Goal: Information Seeking & Learning: Check status

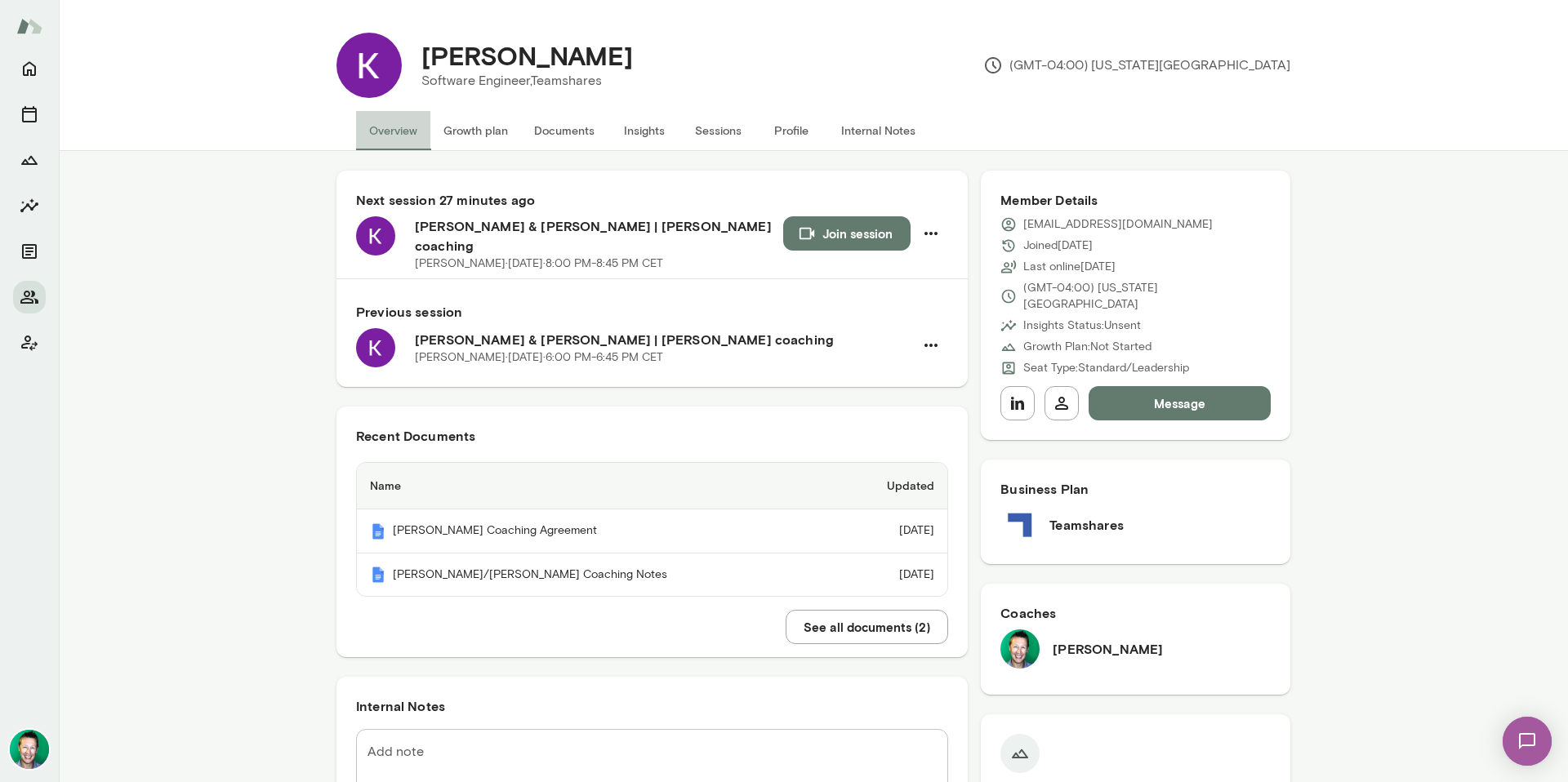
click at [392, 131] on button "Overview" at bounding box center [393, 130] width 74 height 39
click at [698, 130] on button "Sessions" at bounding box center [718, 130] width 74 height 39
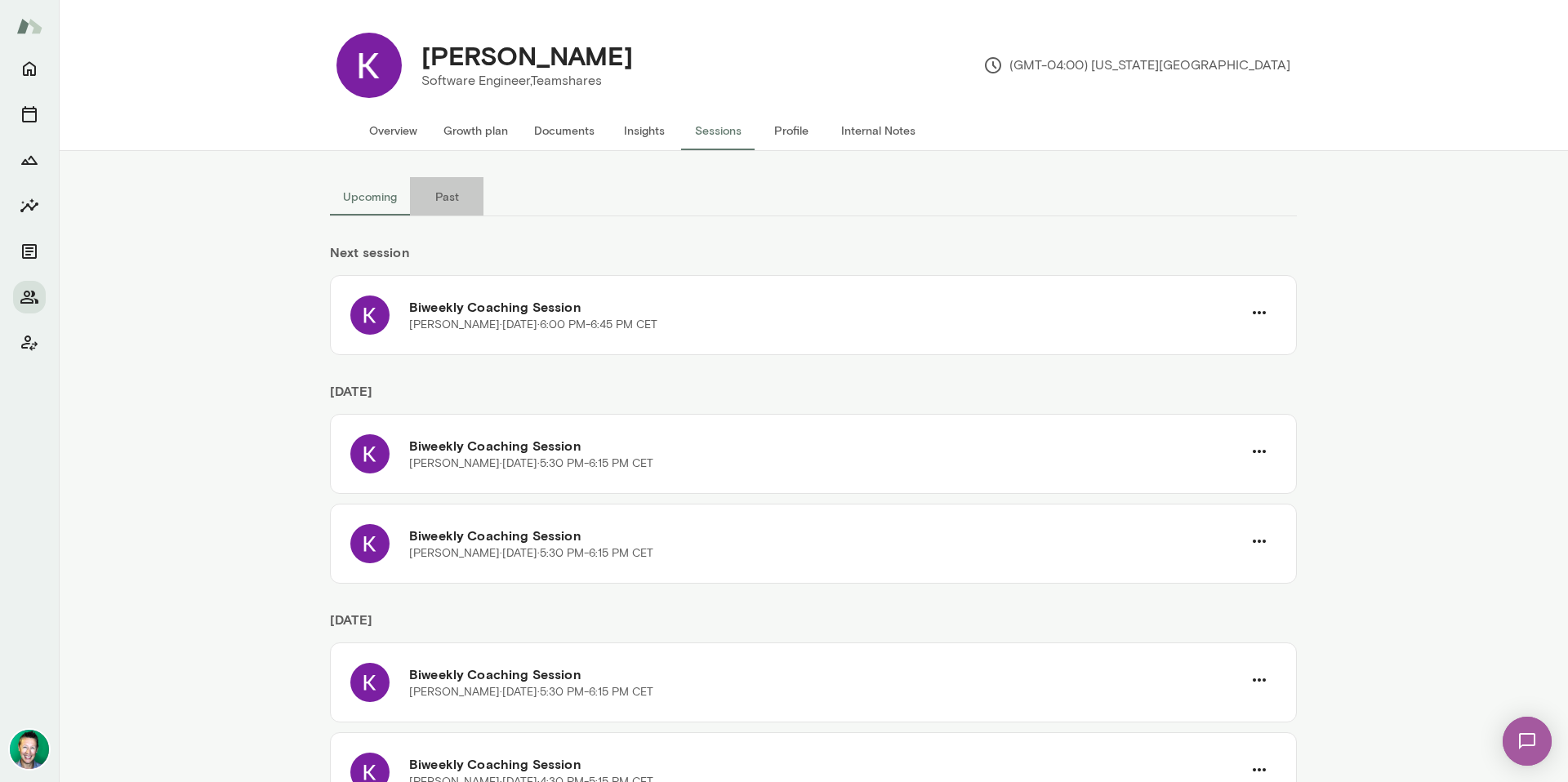
click at [451, 196] on button "Past" at bounding box center [447, 196] width 74 height 39
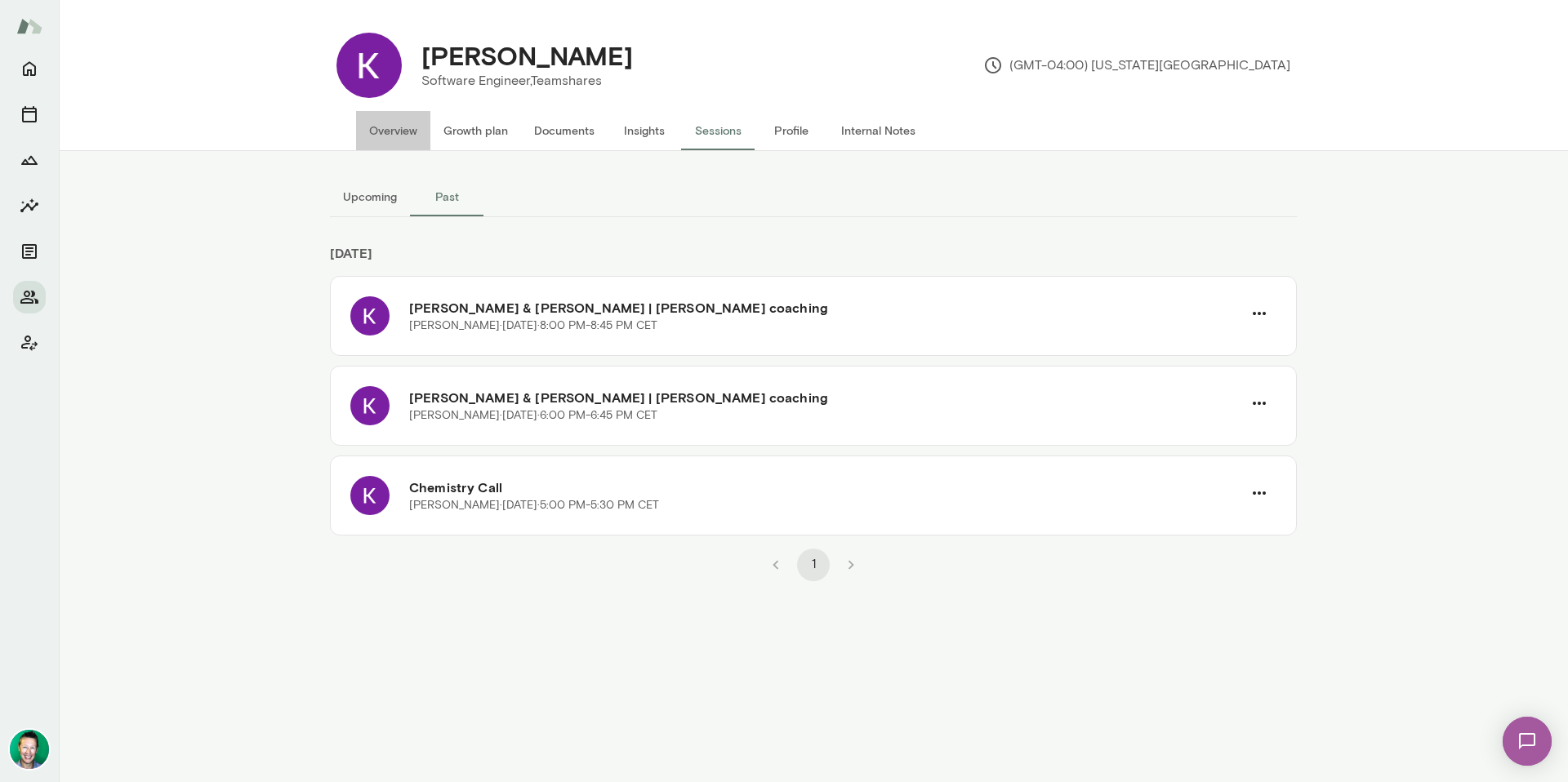
click at [404, 134] on button "Overview" at bounding box center [393, 130] width 74 height 39
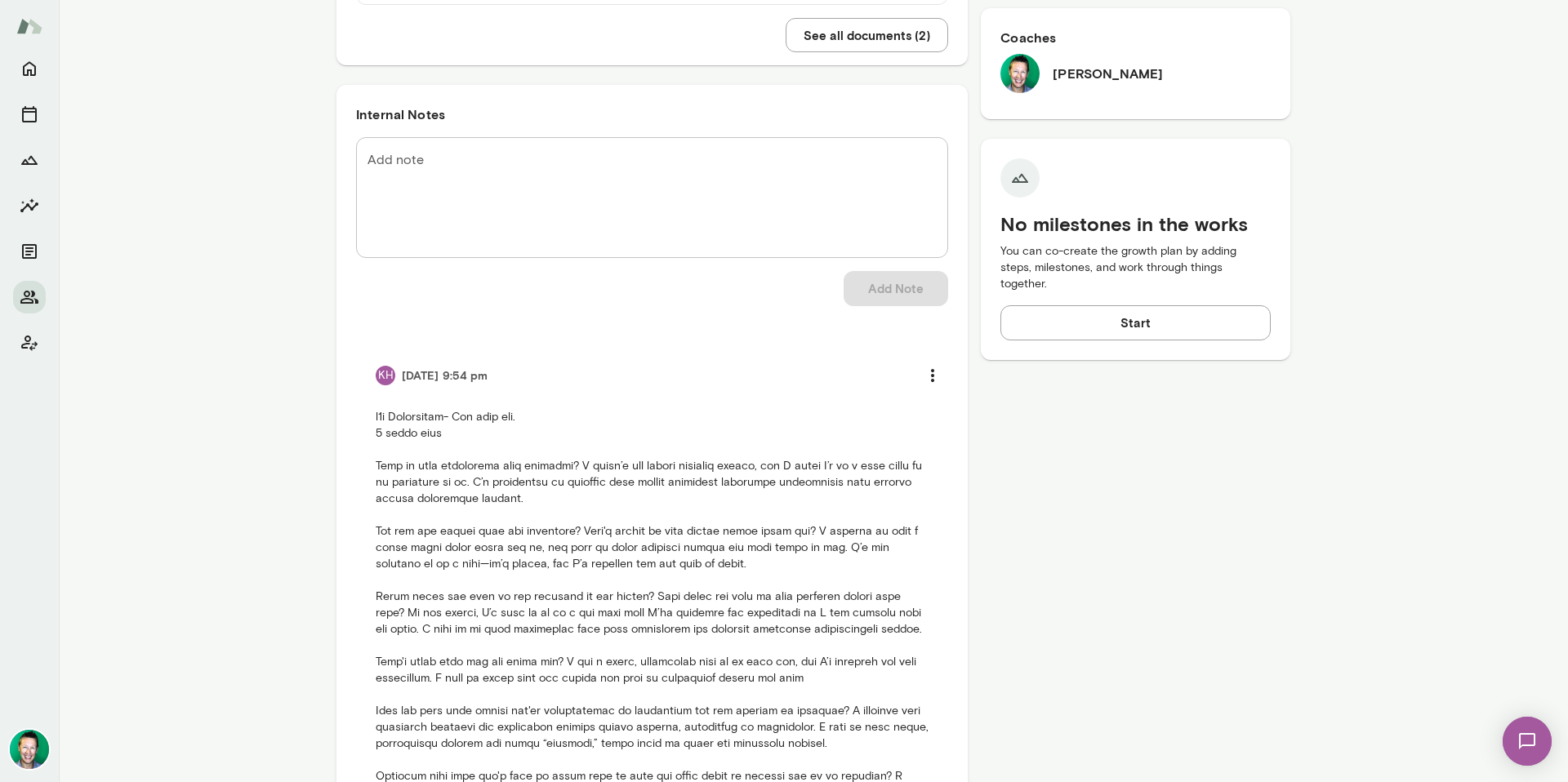
scroll to position [675, 0]
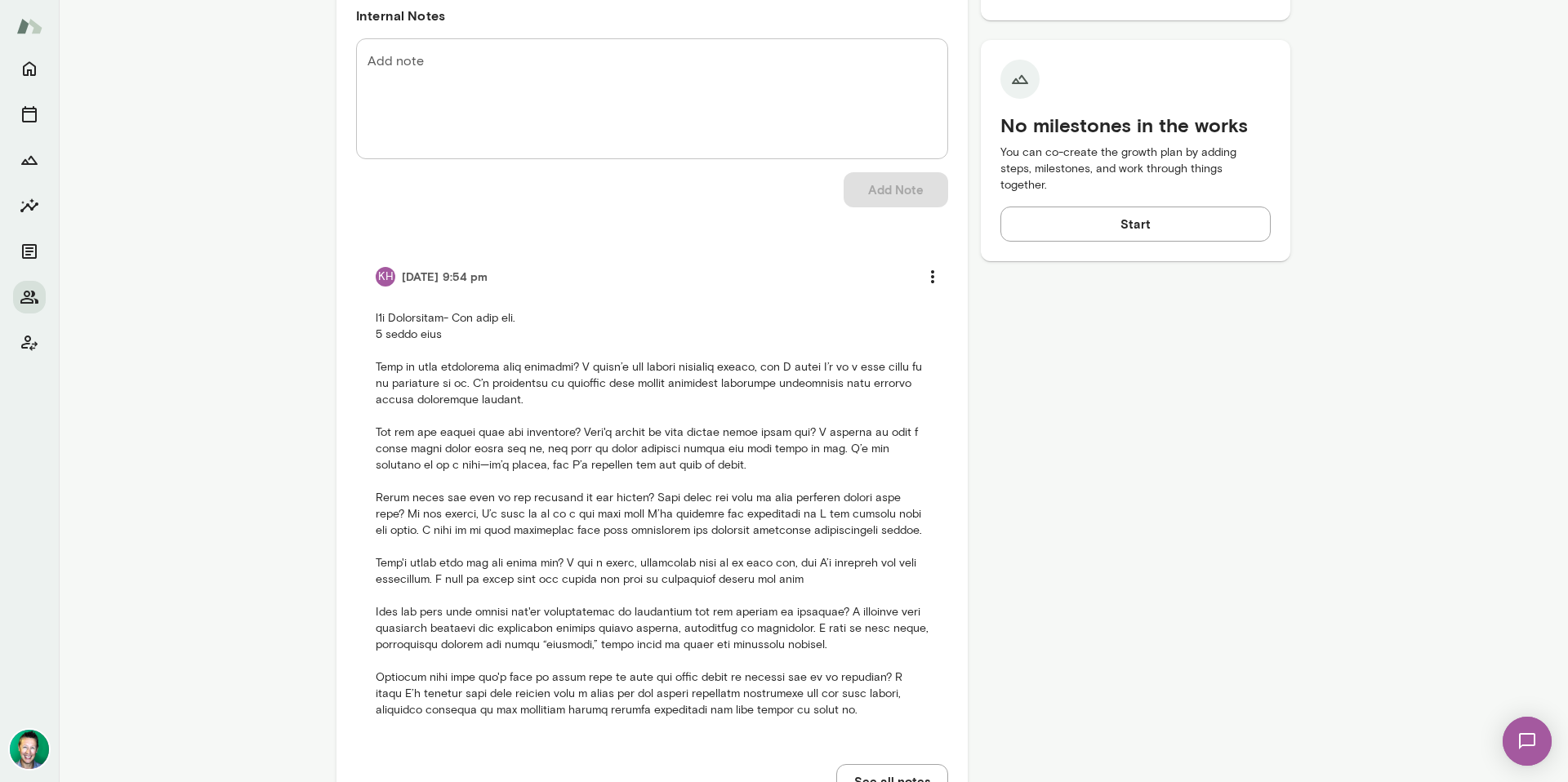
click at [380, 274] on div "KH" at bounding box center [386, 277] width 20 height 20
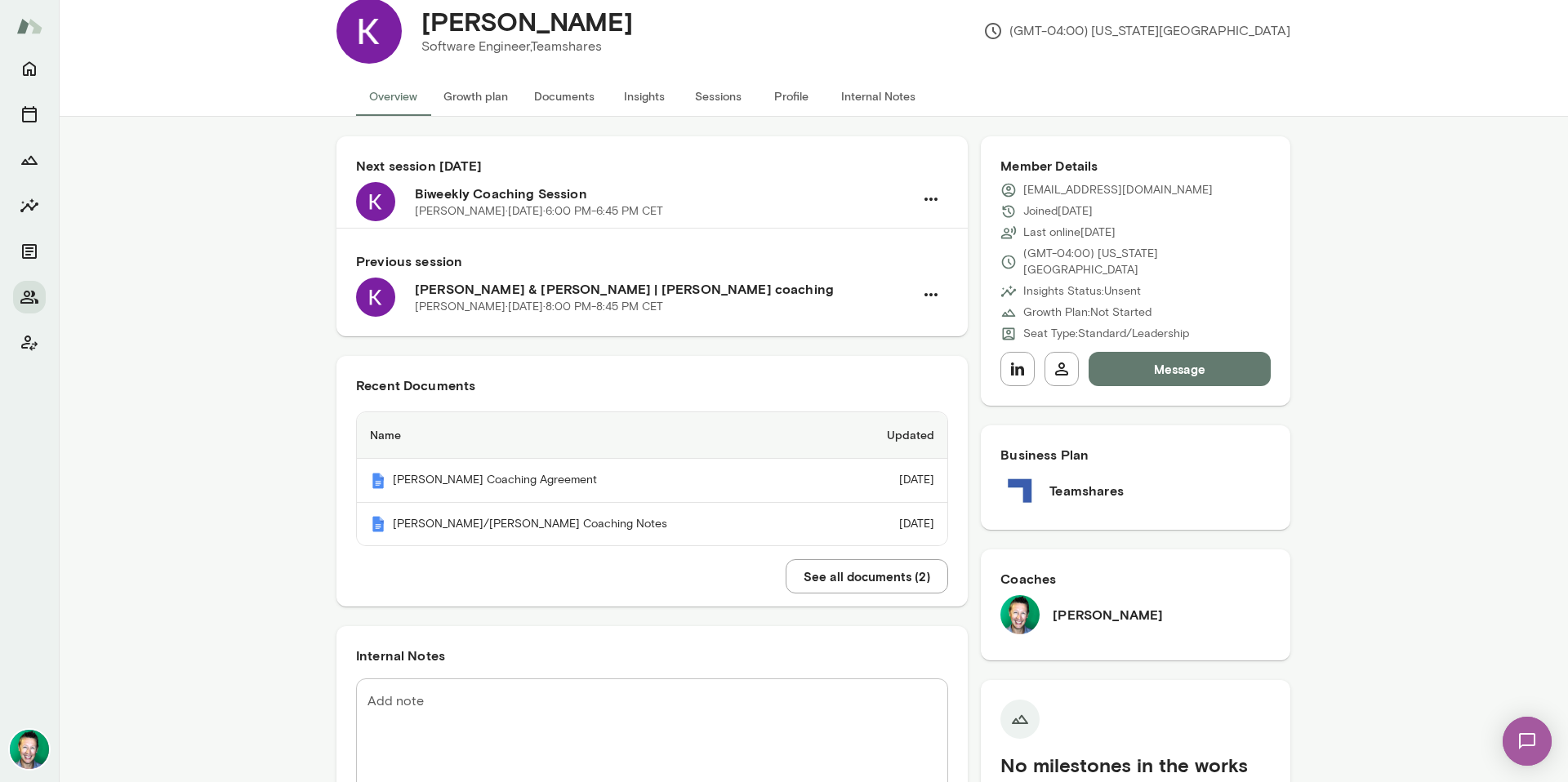
scroll to position [0, 0]
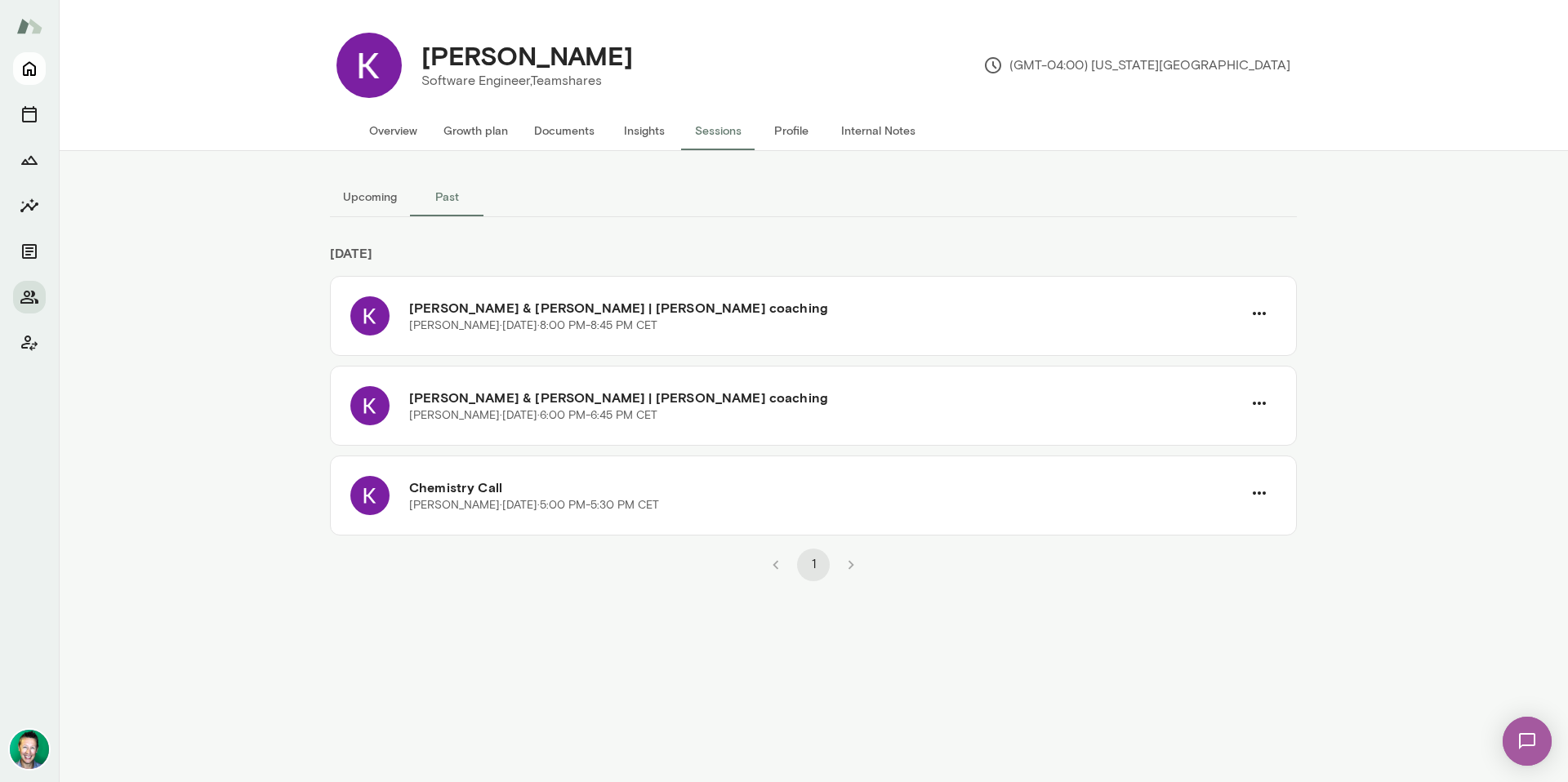
click at [43, 69] on button "Home" at bounding box center [29, 68] width 32 height 32
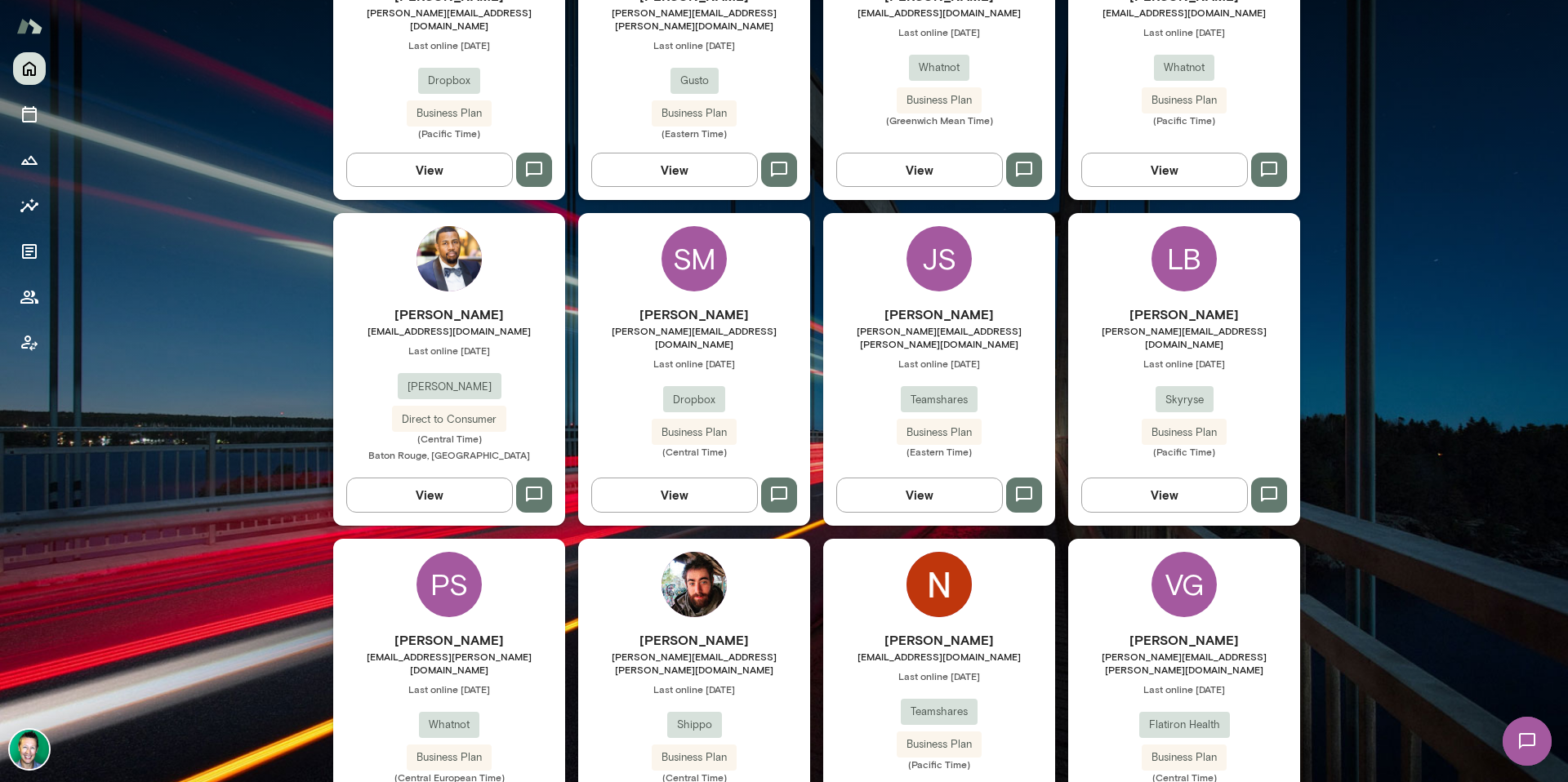
scroll to position [497, 0]
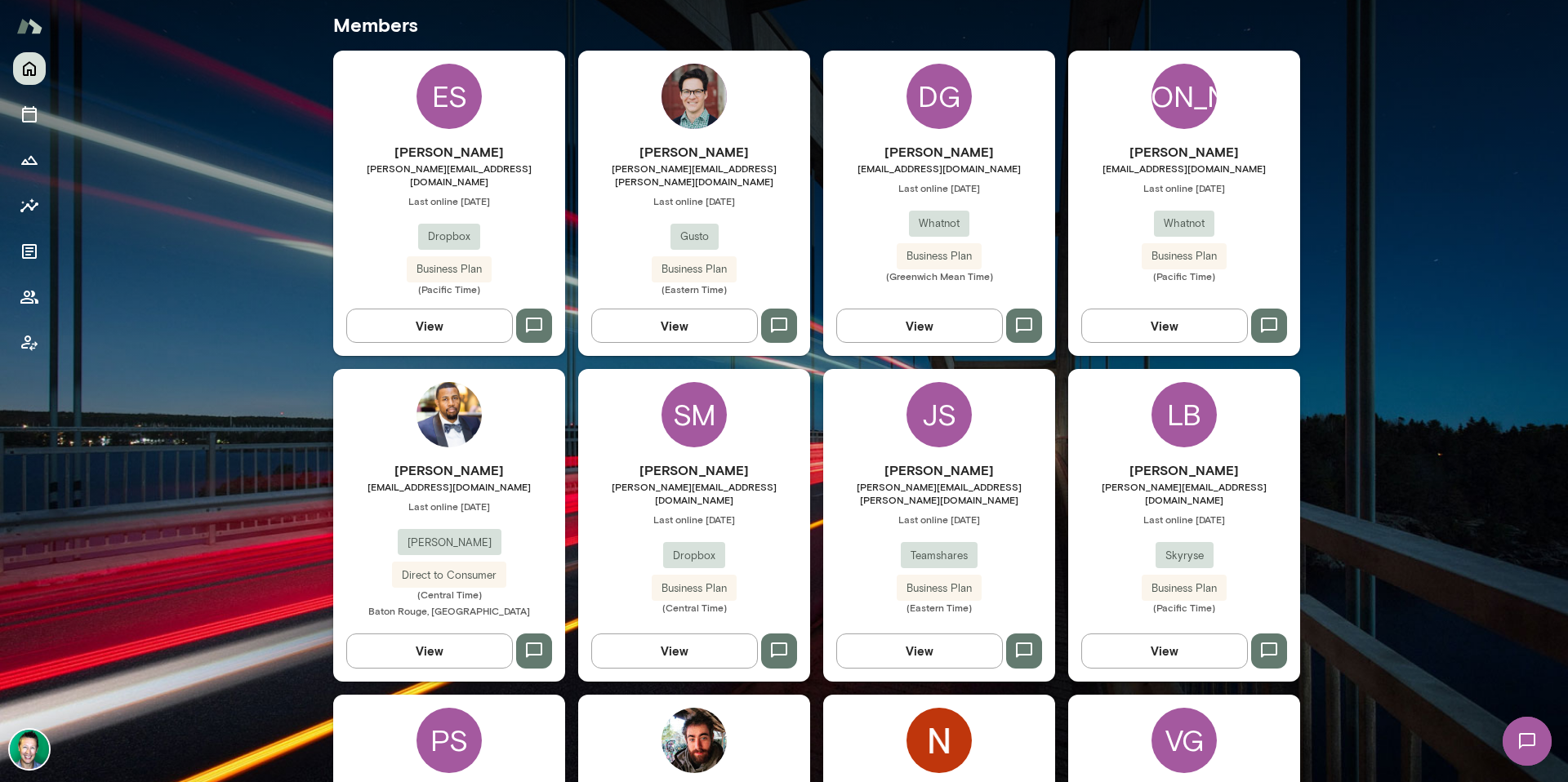
click at [902, 640] on button "View" at bounding box center [919, 650] width 167 height 34
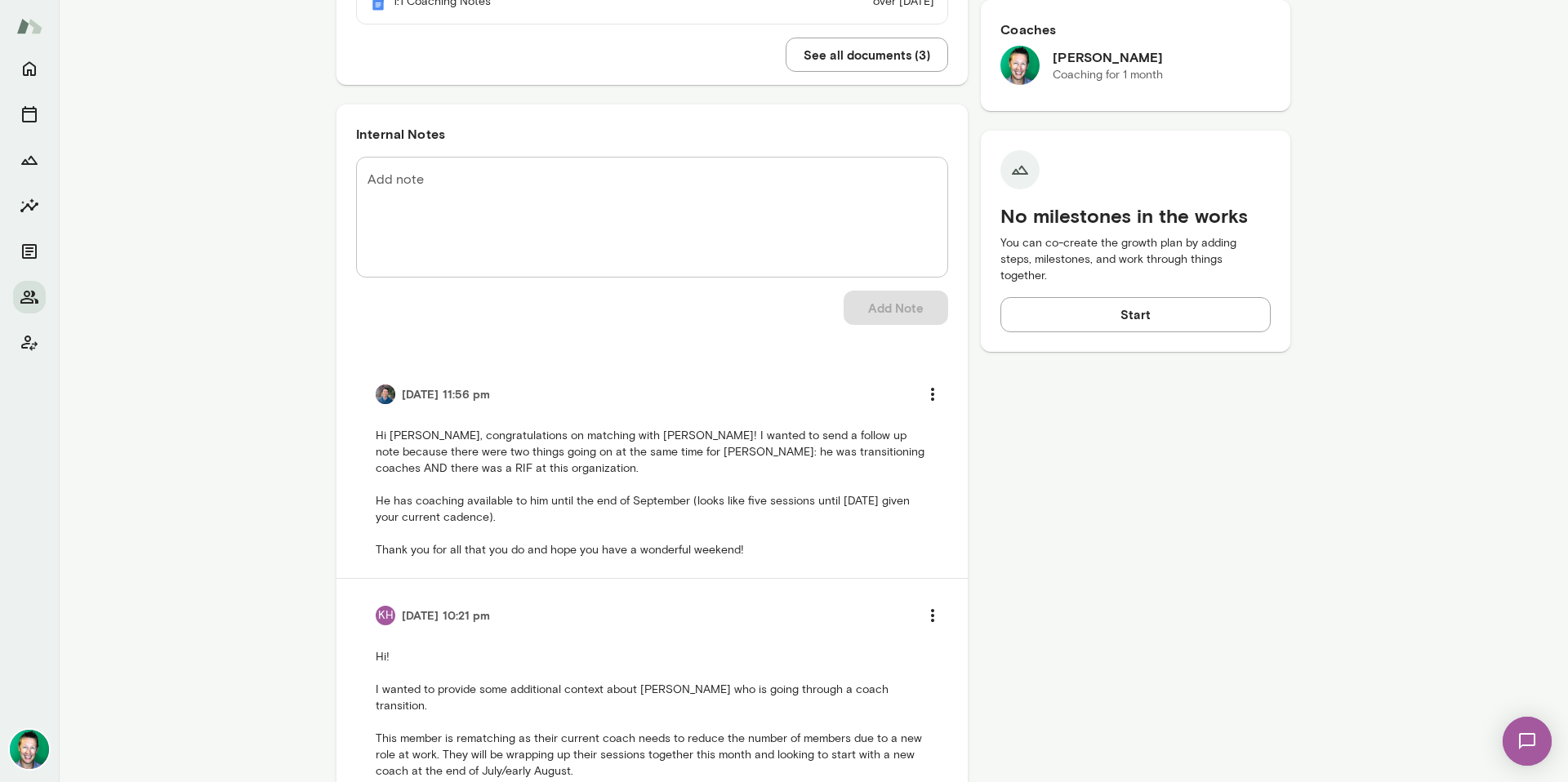
scroll to position [22, 0]
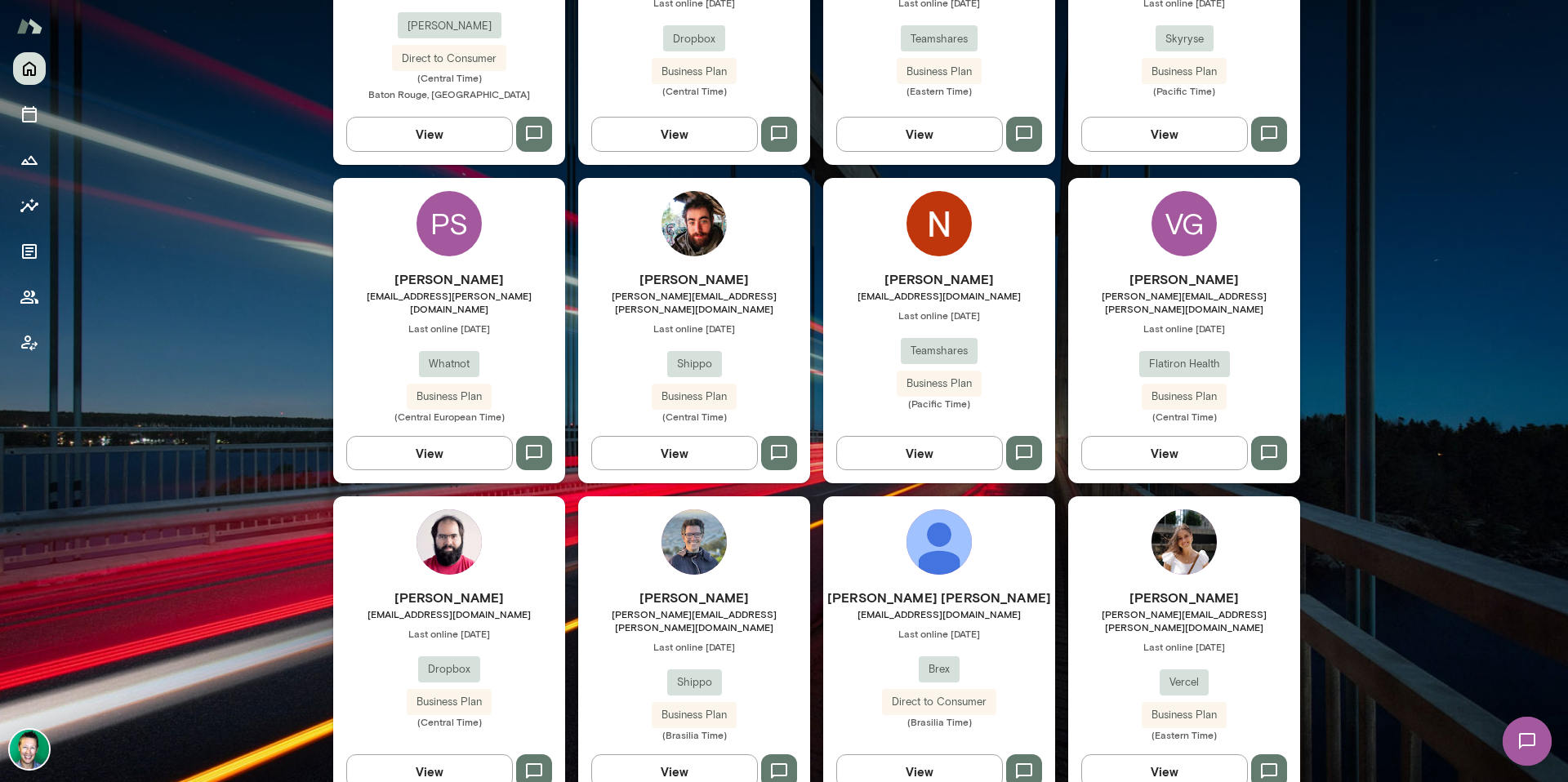
scroll to position [1093, 0]
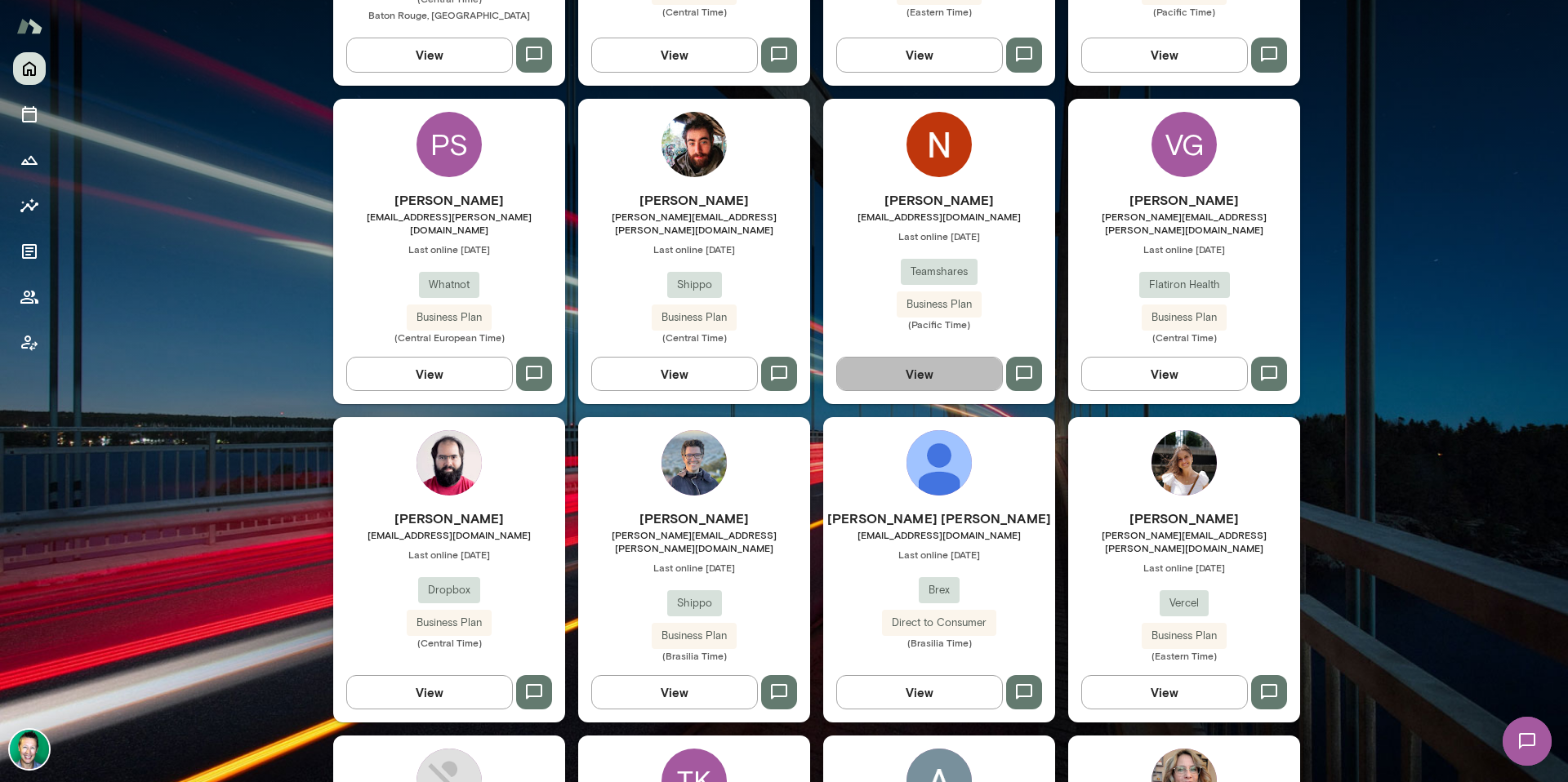
click at [901, 357] on button "View" at bounding box center [919, 374] width 167 height 34
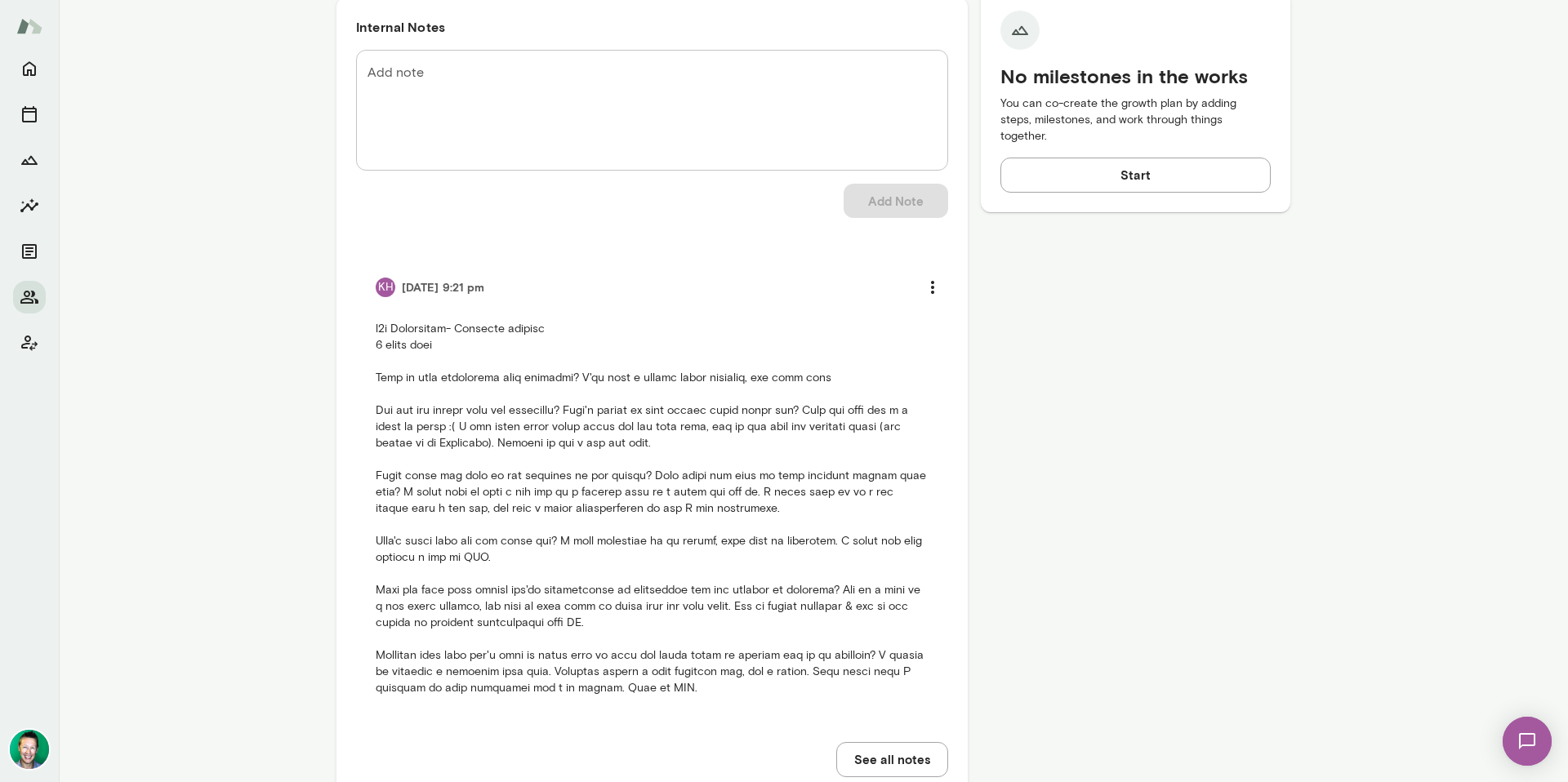
scroll to position [761, 0]
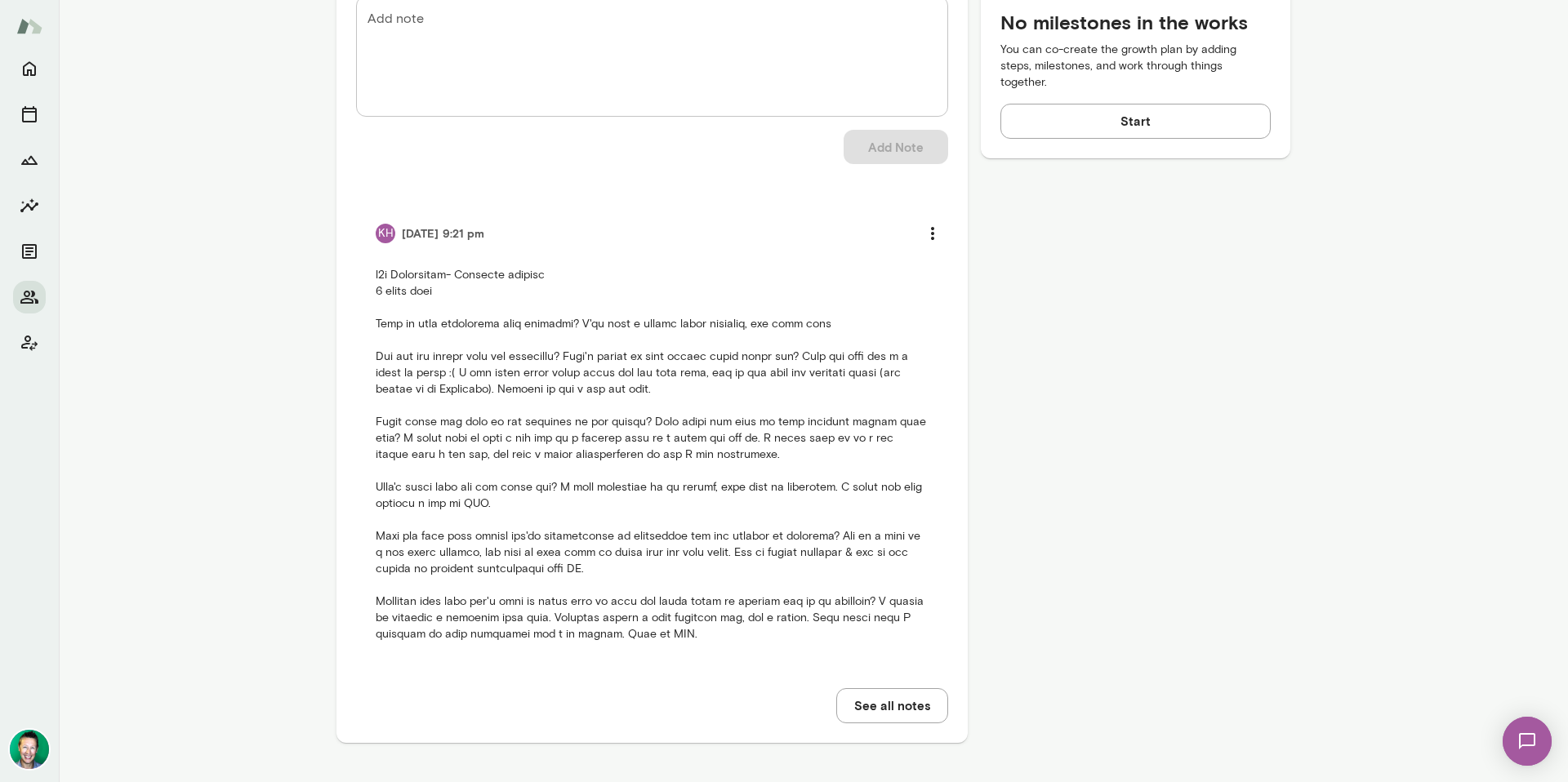
click at [387, 234] on div "KH" at bounding box center [386, 233] width 20 height 20
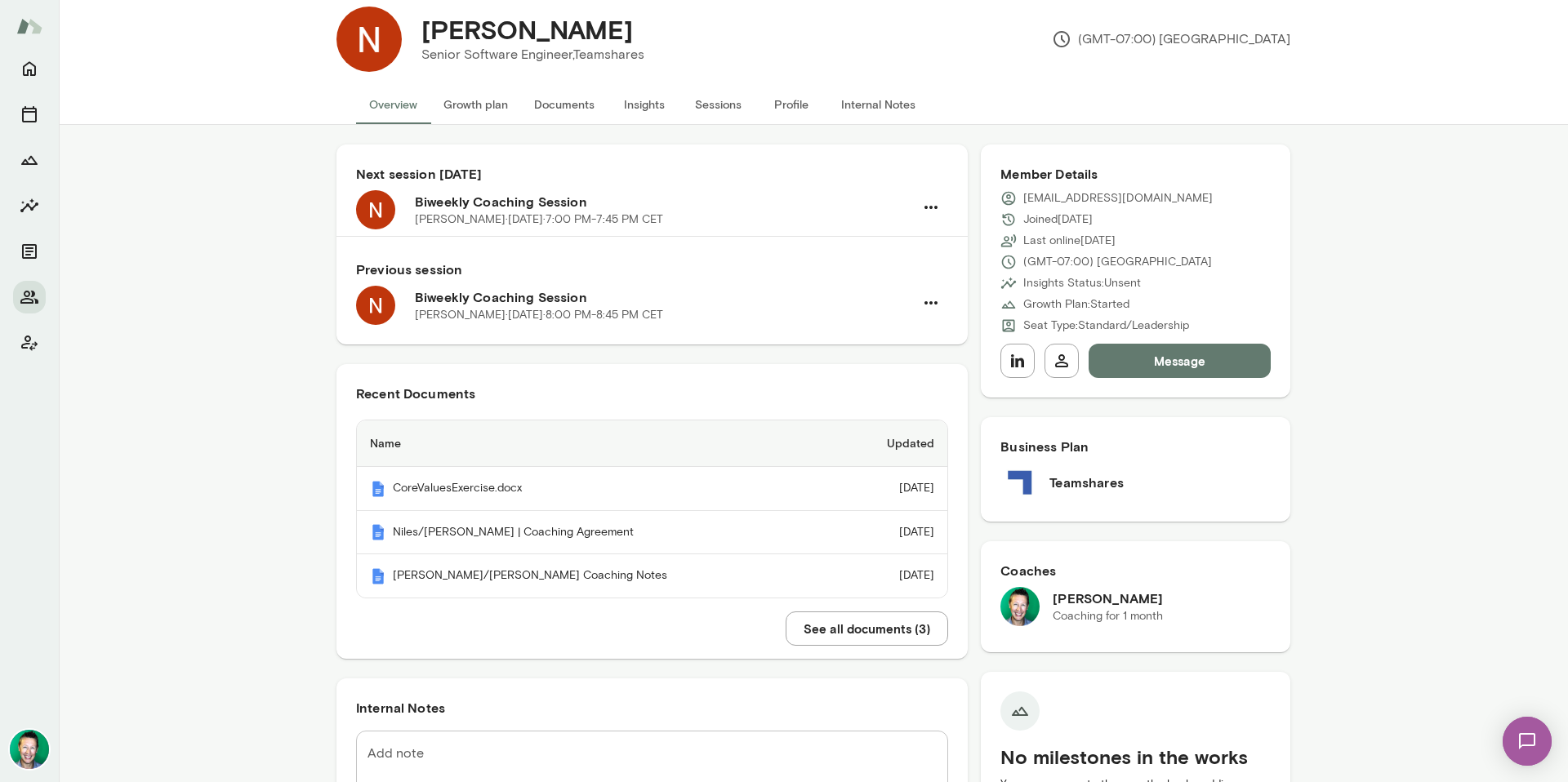
scroll to position [0, 0]
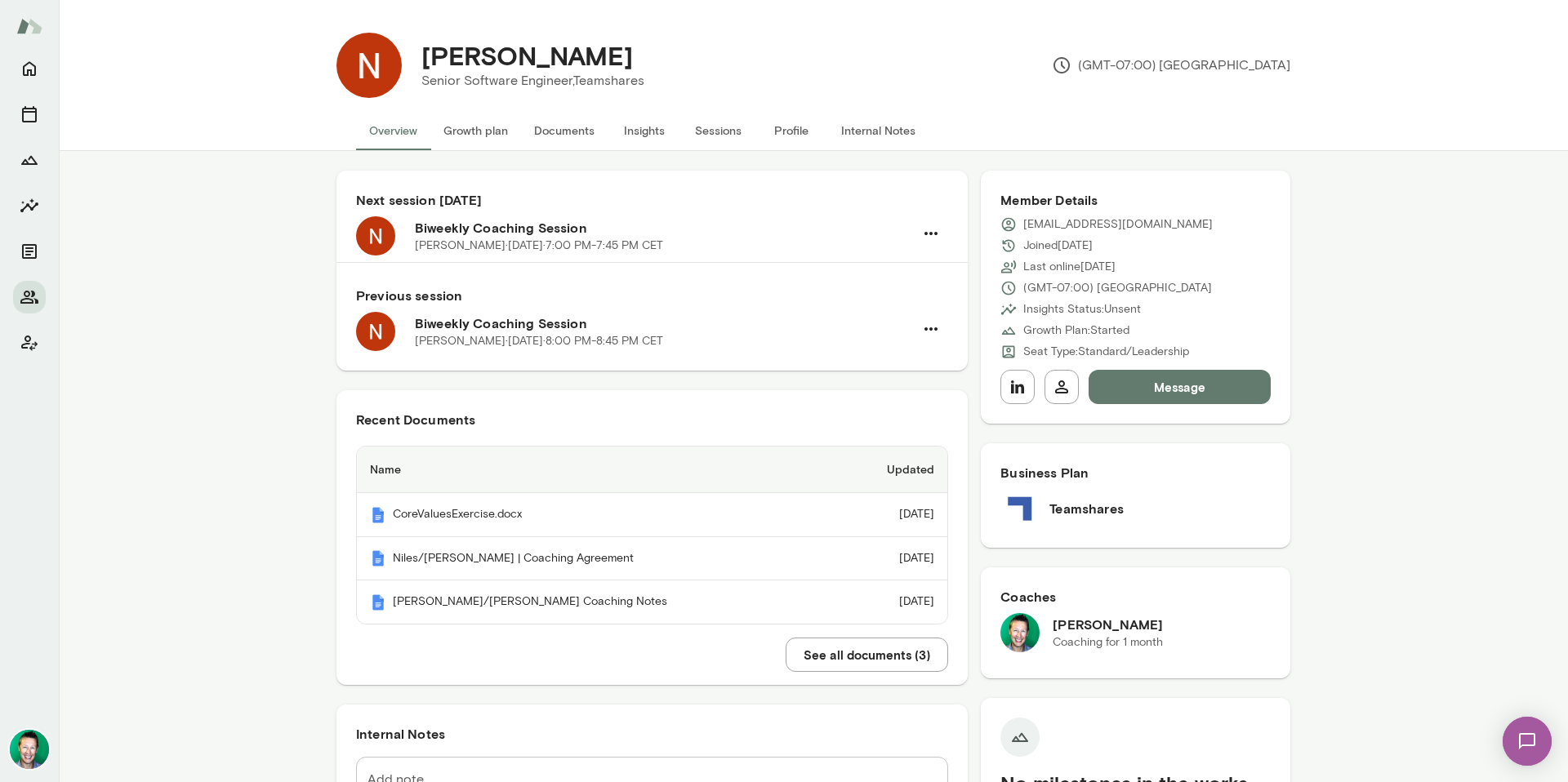
click at [704, 127] on button "Sessions" at bounding box center [718, 130] width 74 height 39
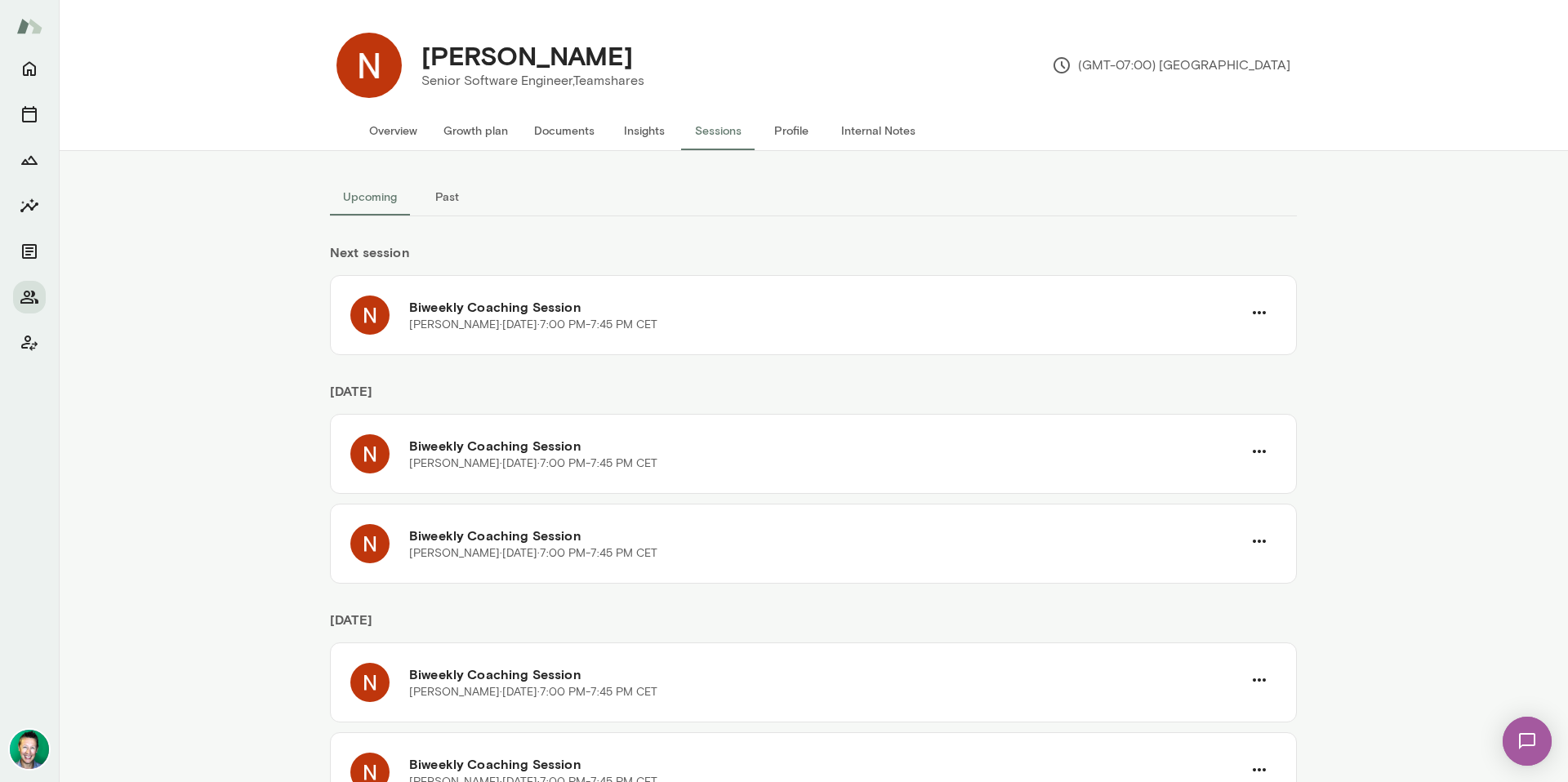
click at [443, 196] on button "Past" at bounding box center [447, 196] width 74 height 39
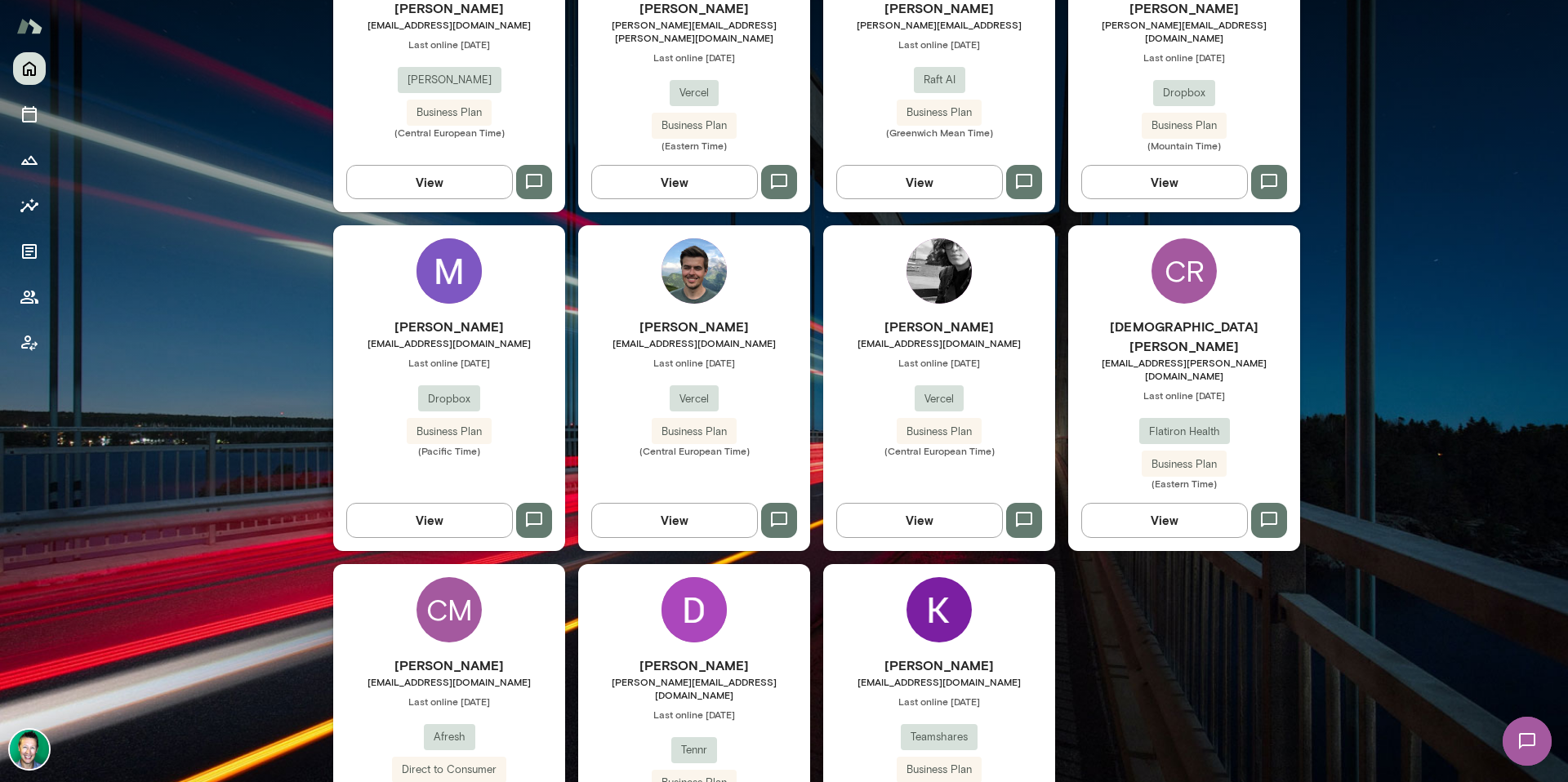
scroll to position [1931, 0]
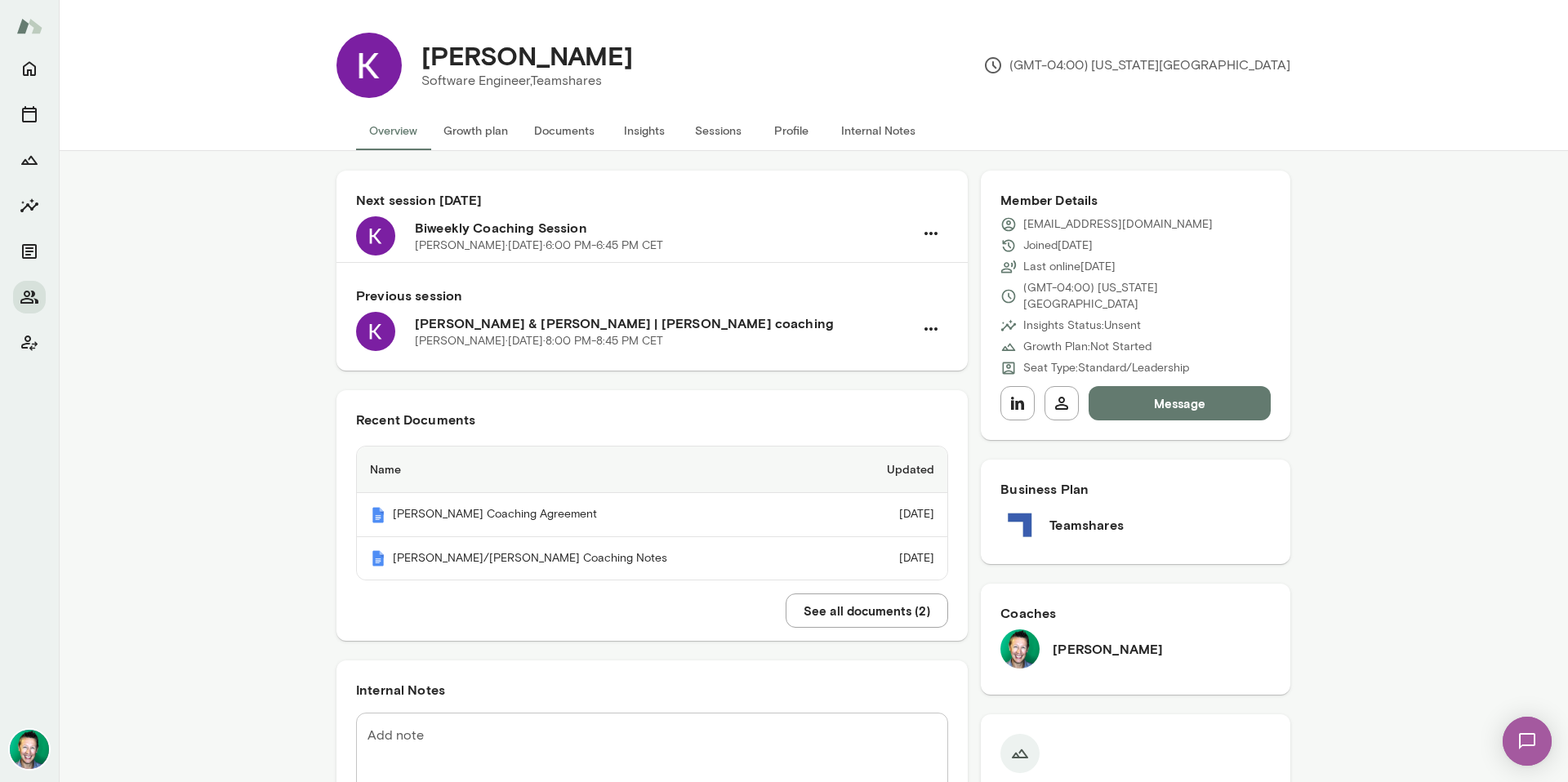
drag, startPoint x: 648, startPoint y: 64, endPoint x: 420, endPoint y: 56, distance: 228.1
click at [420, 56] on div "[PERSON_NAME] Software Engineer, Teamshares (GMT-04:00) [US_STATE][GEOGRAPHIC_D…" at bounding box center [846, 65] width 889 height 65
click at [699, 132] on button "Sessions" at bounding box center [718, 130] width 74 height 39
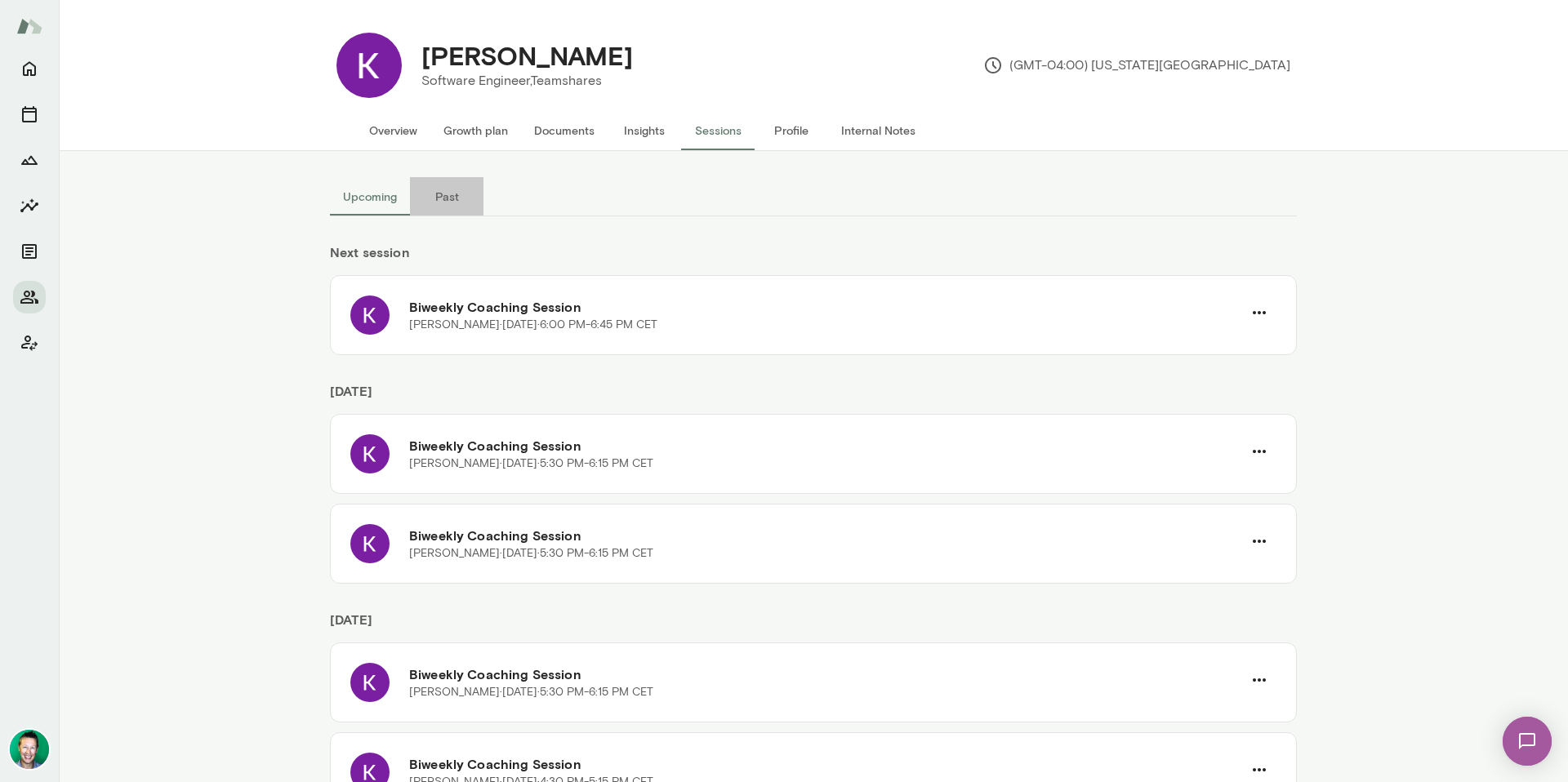
click at [438, 190] on button "Past" at bounding box center [447, 196] width 74 height 39
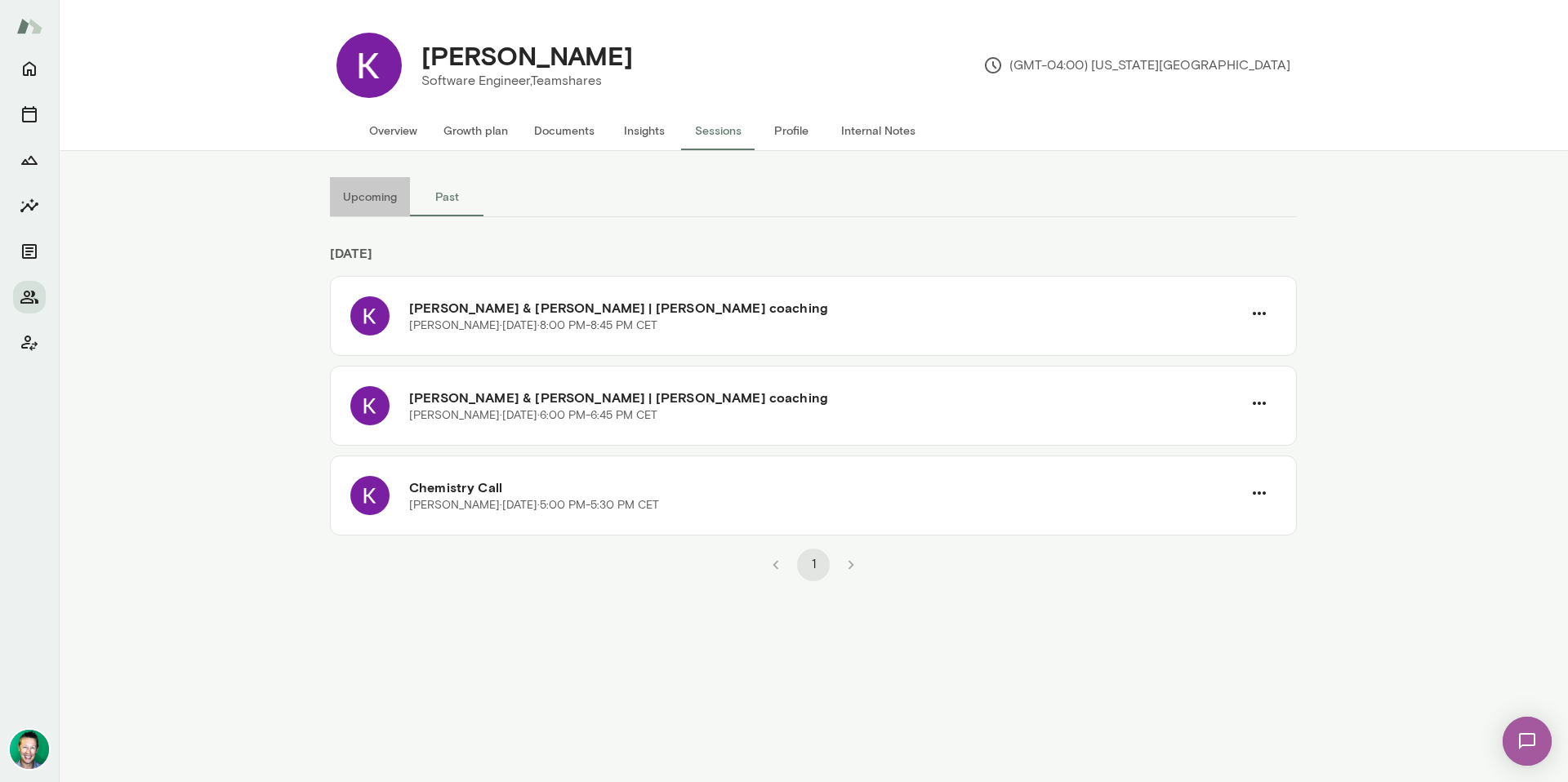
click at [370, 186] on button "Upcoming" at bounding box center [369, 196] width 80 height 39
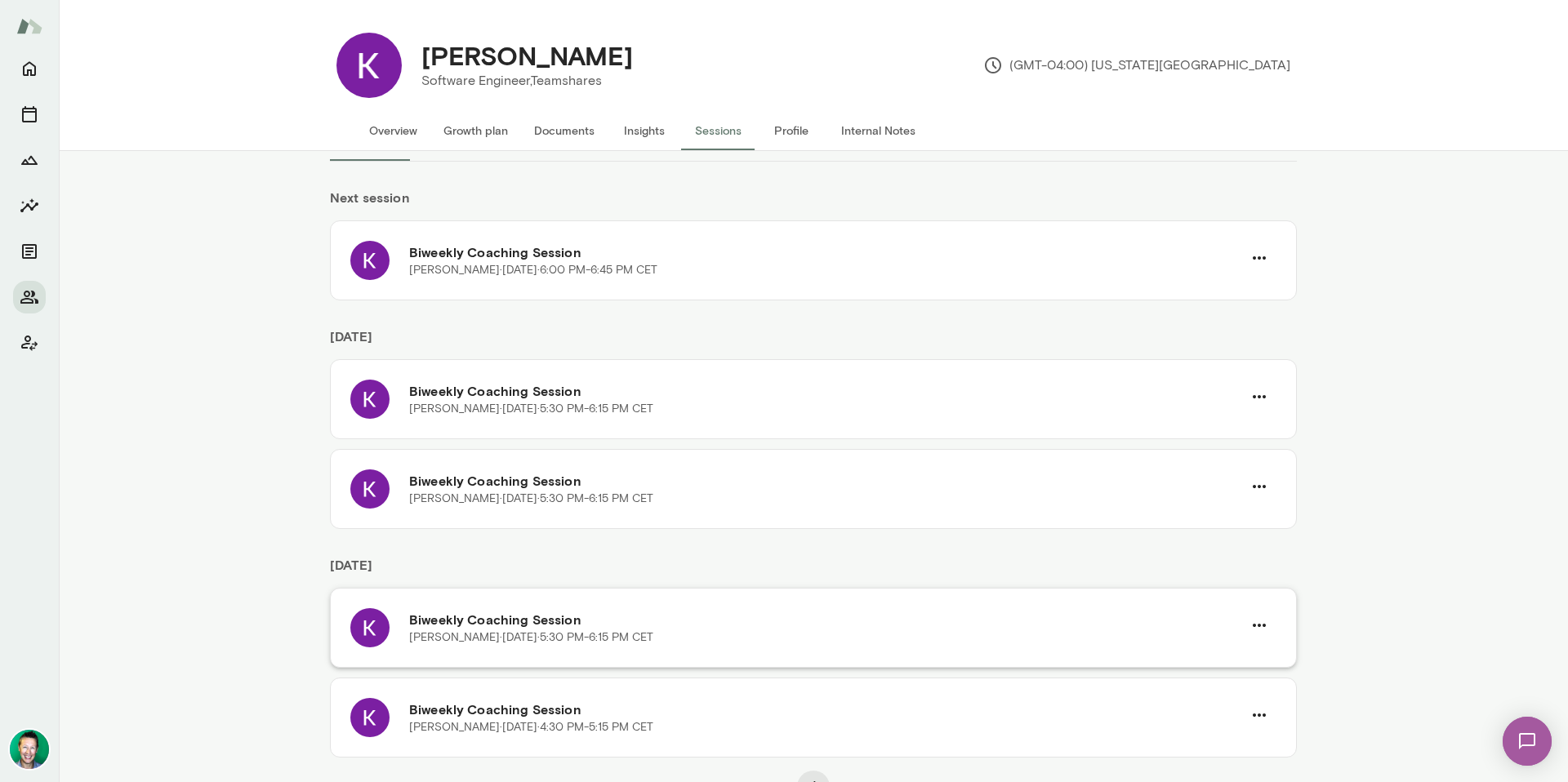
scroll to position [76, 0]
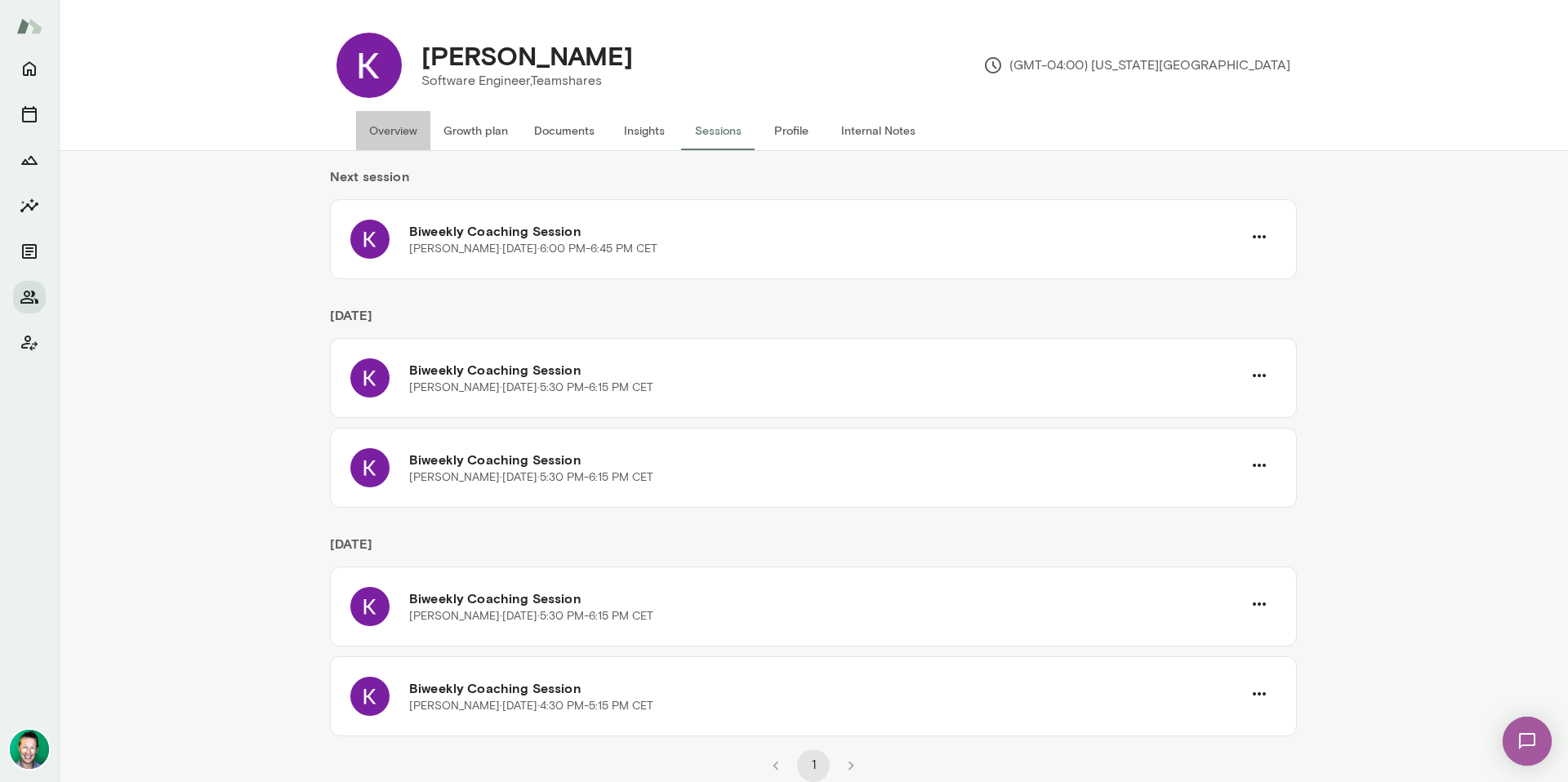
click at [397, 132] on button "Overview" at bounding box center [393, 130] width 74 height 39
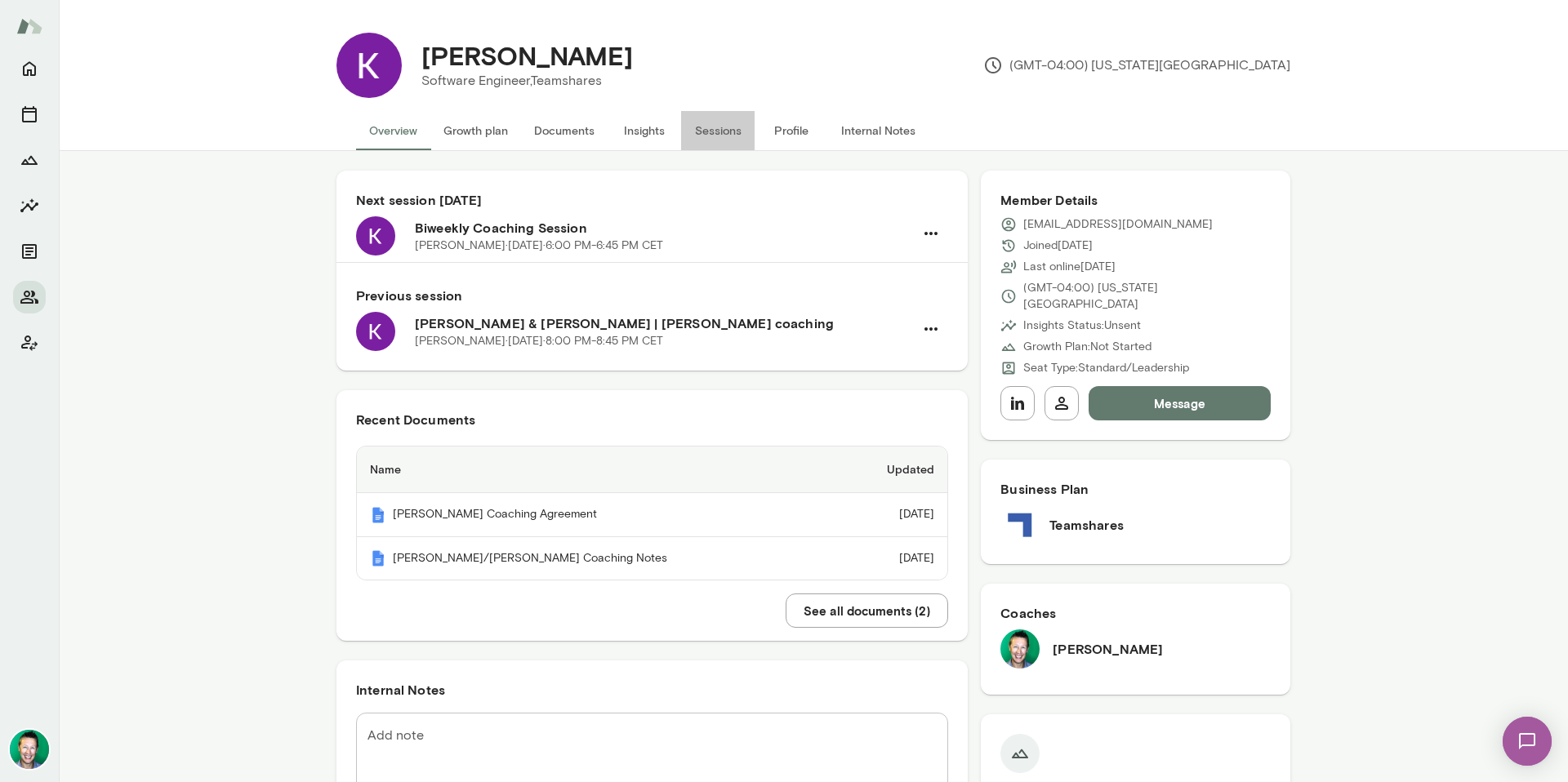
click at [722, 137] on button "Sessions" at bounding box center [718, 130] width 74 height 39
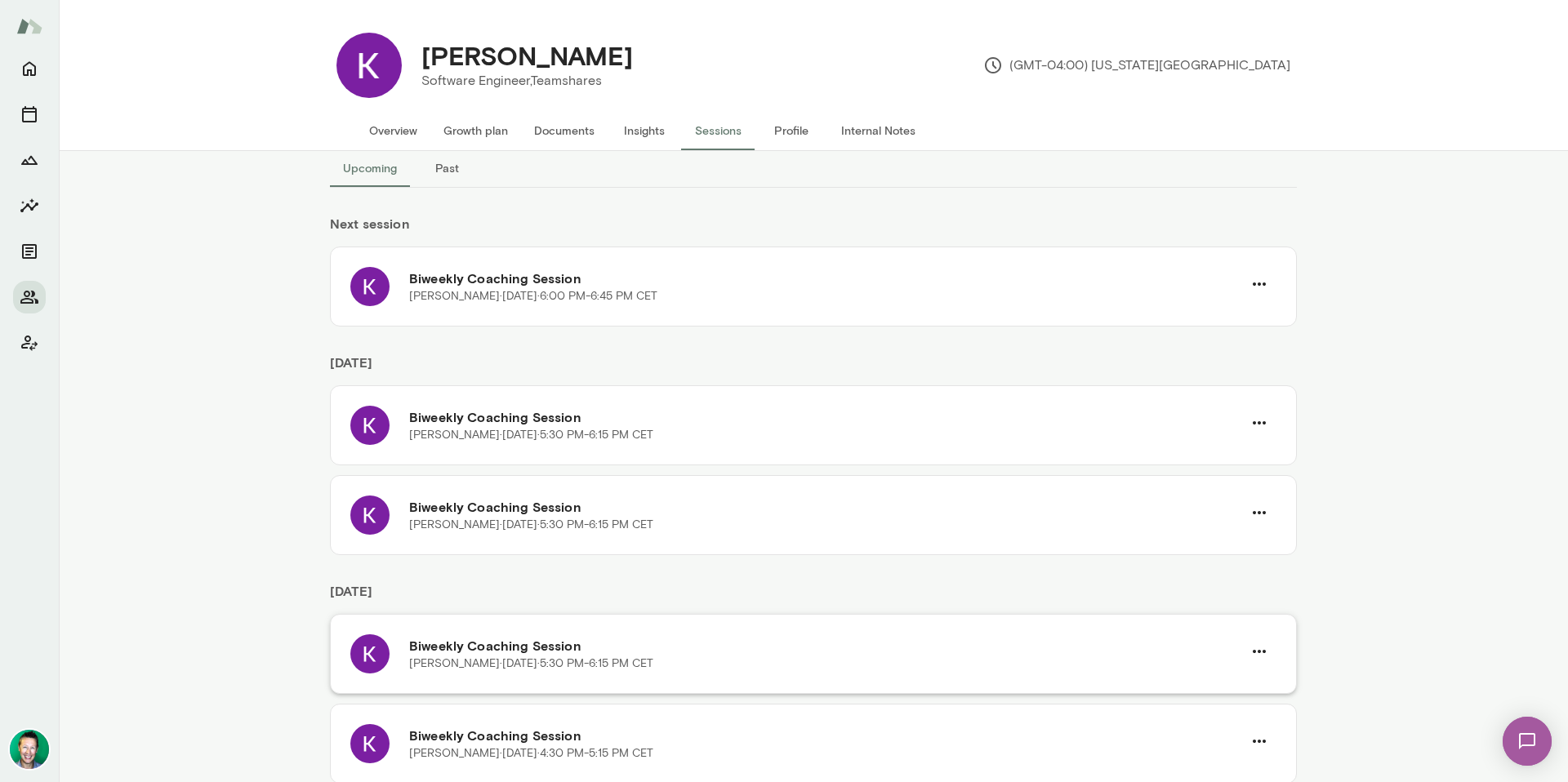
scroll to position [76, 0]
